Goal: Check status: Check status

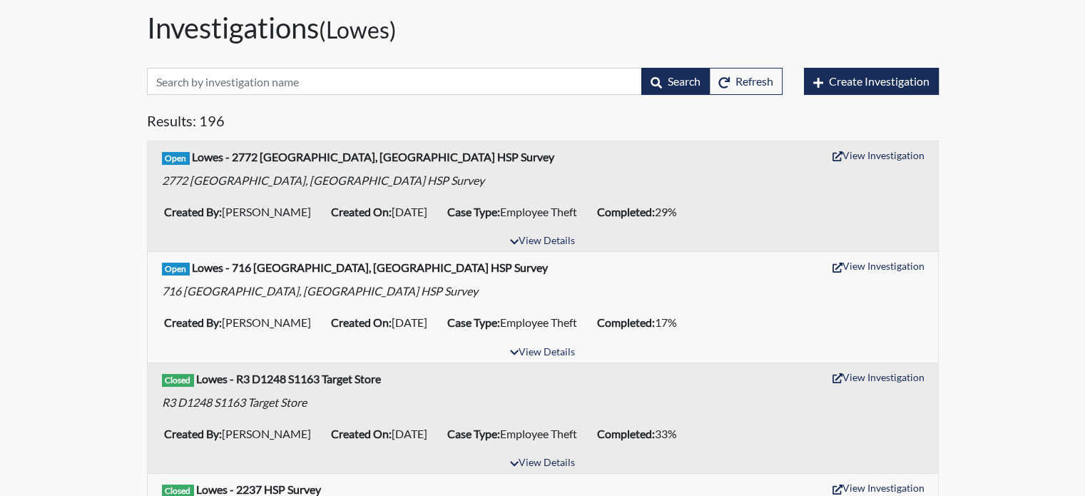
scroll to position [71, 0]
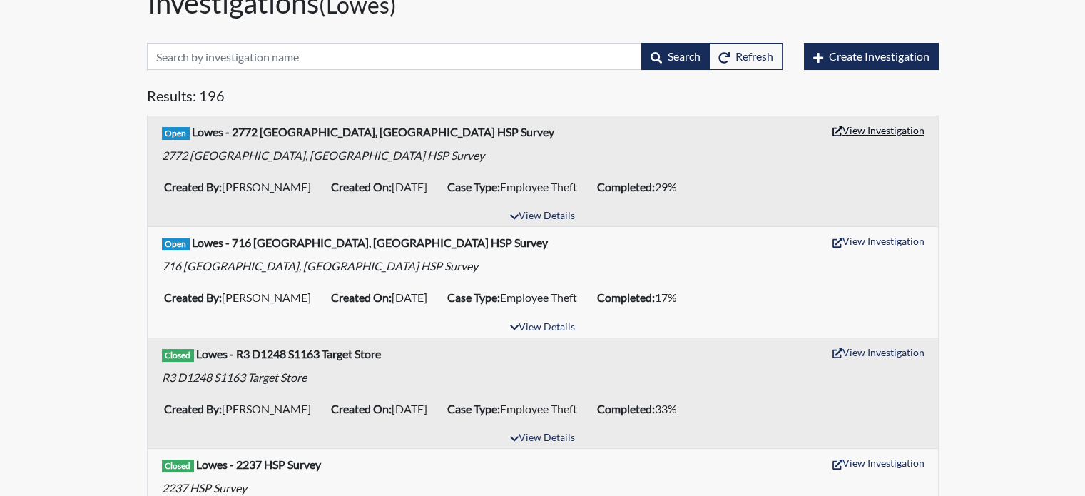
click at [909, 128] on button "View Investigation" at bounding box center [878, 130] width 105 height 22
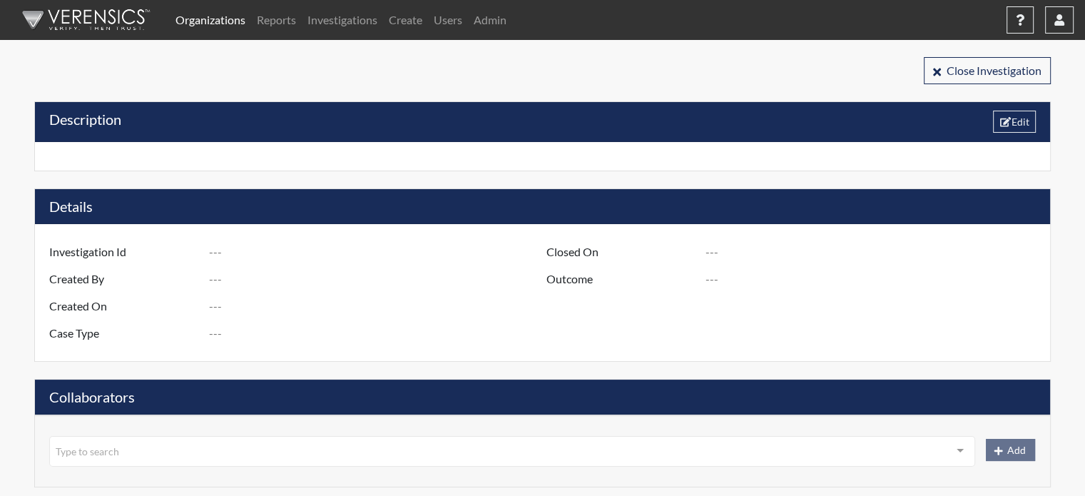
type input "R3 D1275 S2772 [GEOGRAPHIC_DATA], [GEOGRAPHIC_DATA] - HSP Survey"
type input "Tony Caldwell"
type input "[DATE]"
type input "Employee Theft"
type input "[GEOGRAPHIC_DATA]"
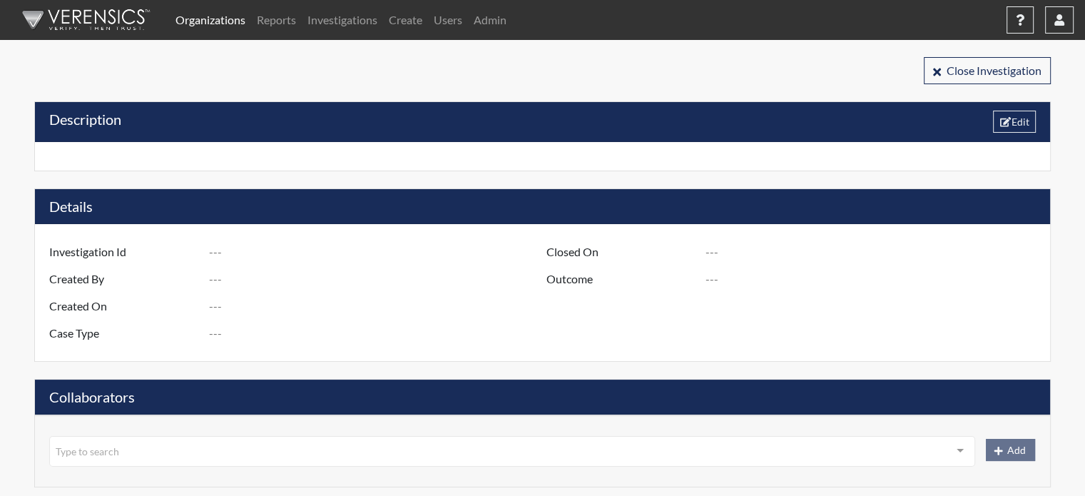
type input "[US_STATE]"
type input "2772 [PERSON_NAME] GA"
type input "1275"
type input "3"
type input "South"
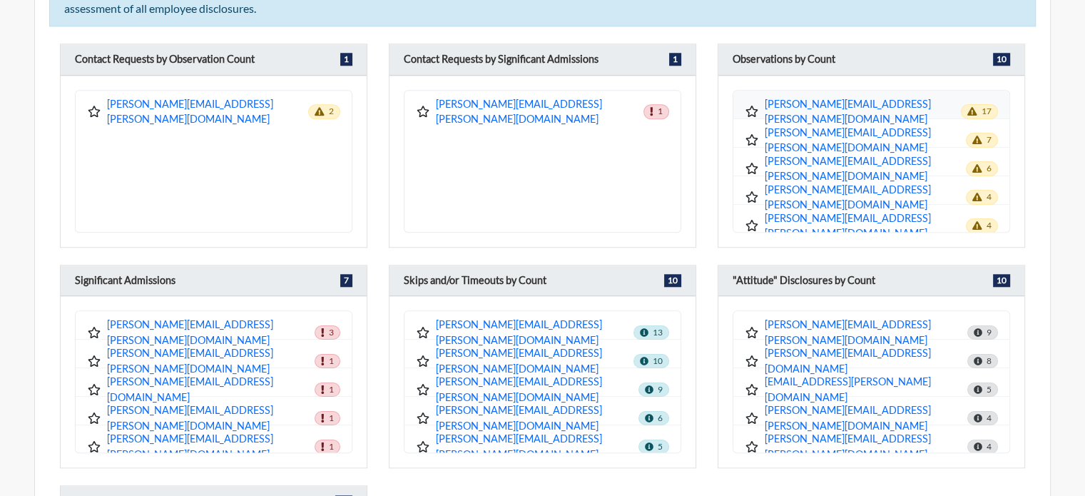
click at [750, 106] on icon at bounding box center [752, 111] width 14 height 11
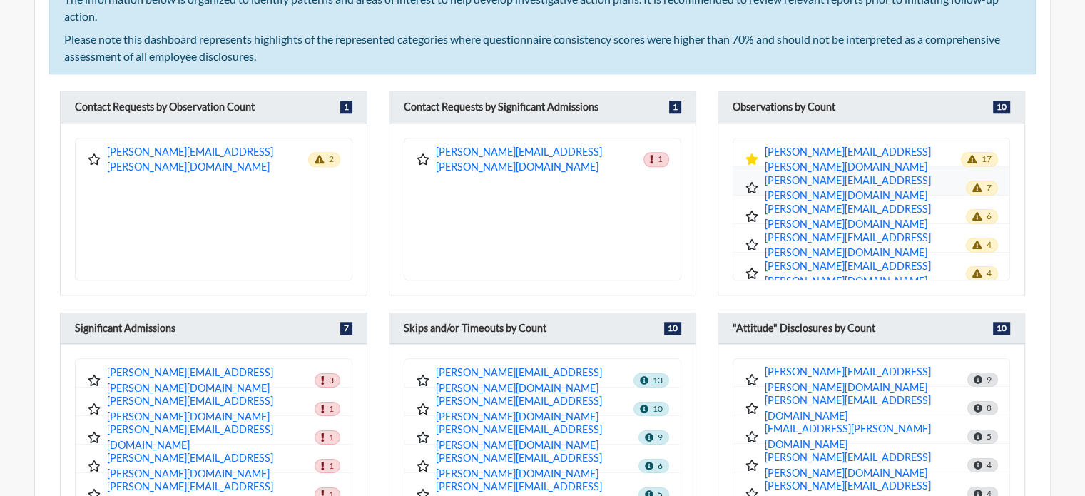
scroll to position [1284, 0]
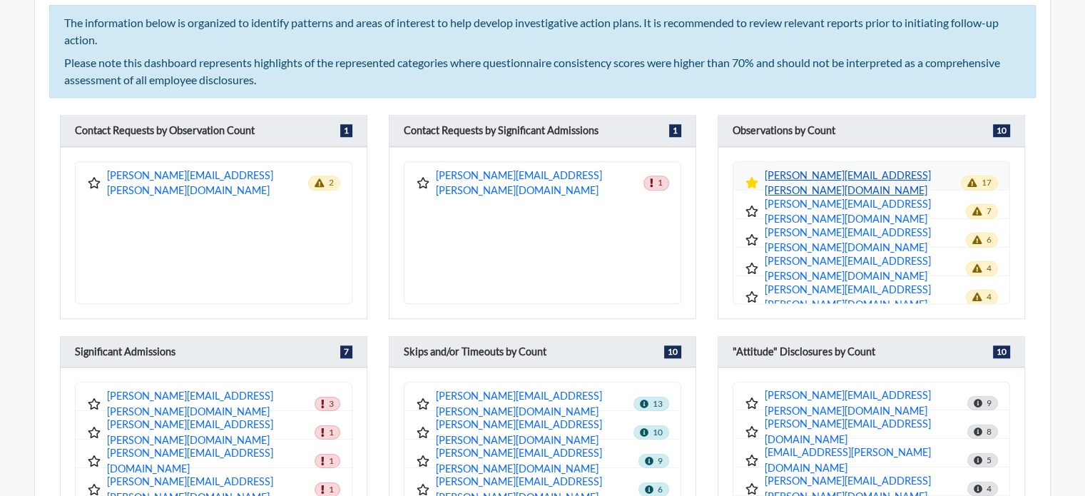
click at [804, 172] on link "[PERSON_NAME][EMAIL_ADDRESS][PERSON_NAME][DOMAIN_NAME]" at bounding box center [863, 183] width 196 height 31
click at [755, 177] on icon at bounding box center [752, 182] width 12 height 11
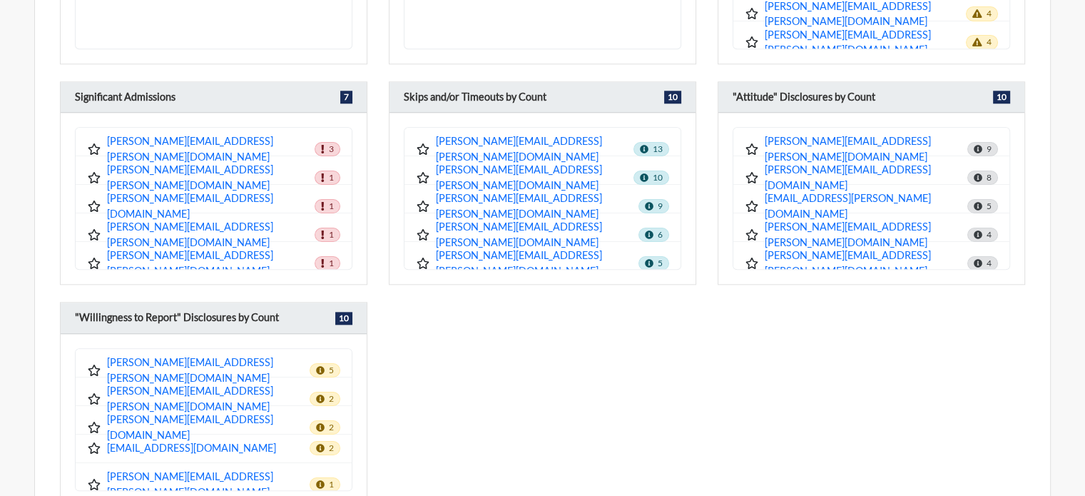
scroll to position [1712, 0]
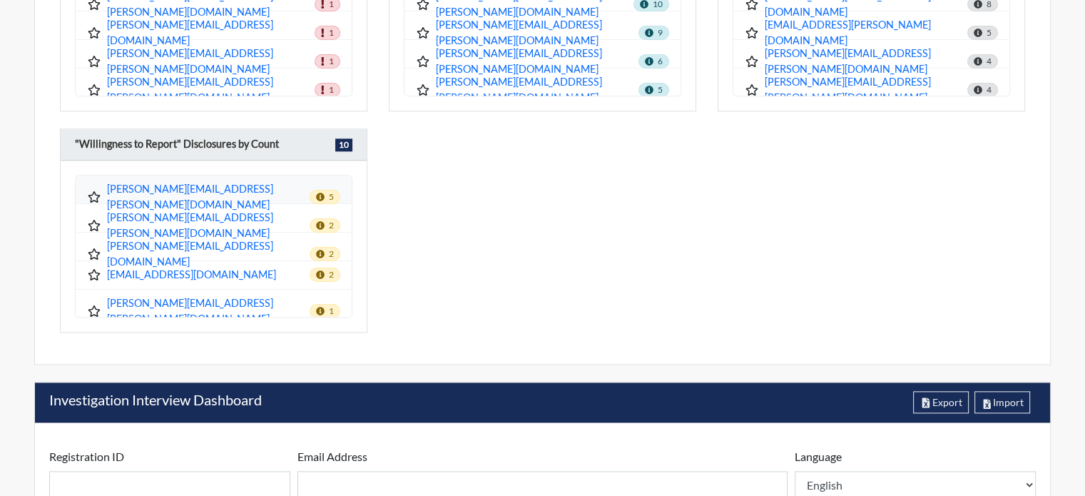
click at [93, 191] on icon at bounding box center [94, 196] width 14 height 11
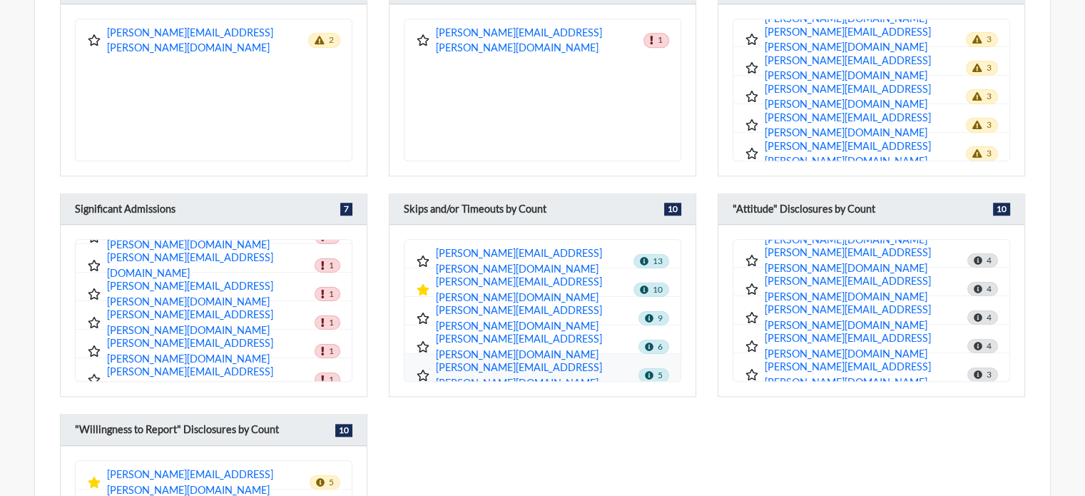
scroll to position [0, 0]
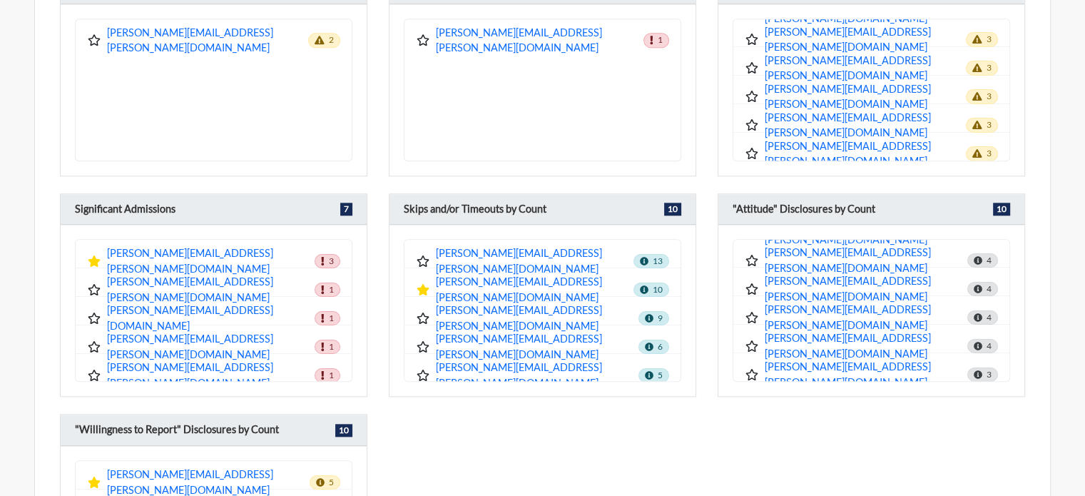
click at [950, 451] on div "Contact Requests by Observation Count 1 trisha.a.parnell@store.lowes.com 2 Cont…" at bounding box center [542, 303] width 987 height 663
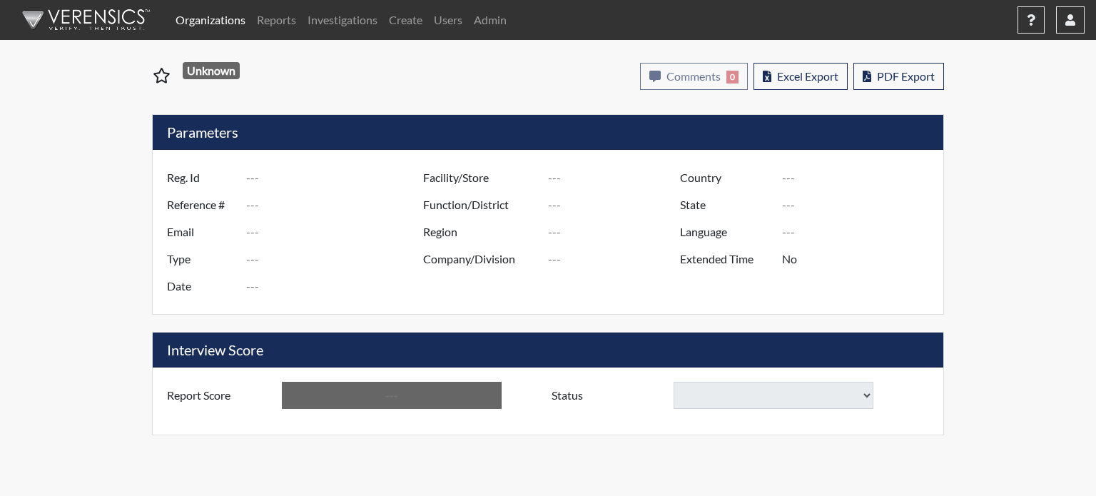
select select
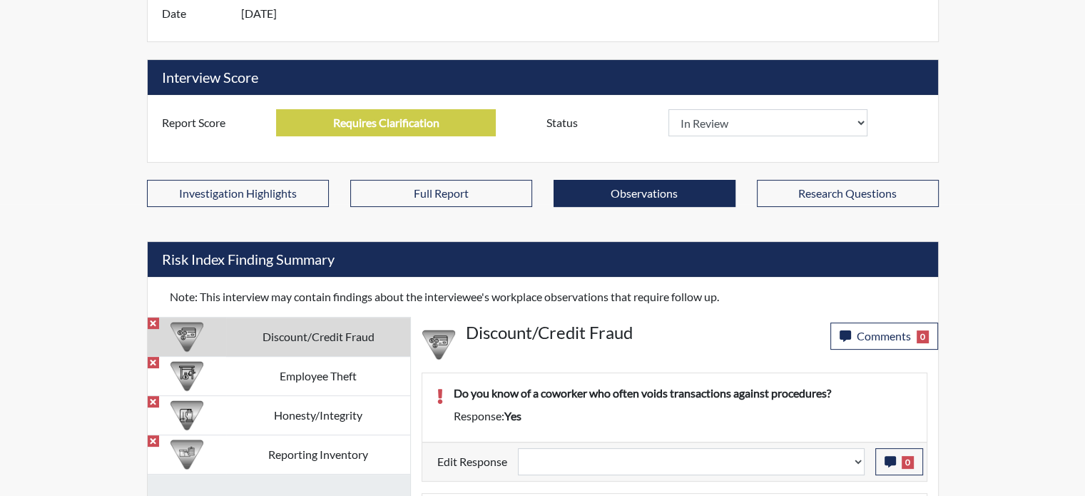
scroll to position [285, 0]
